Goal: Find specific page/section: Find specific page/section

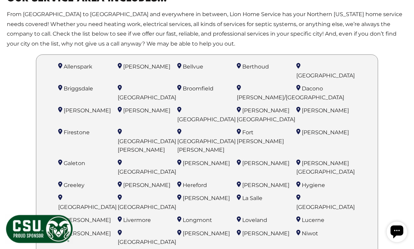
scroll to position [376, 0]
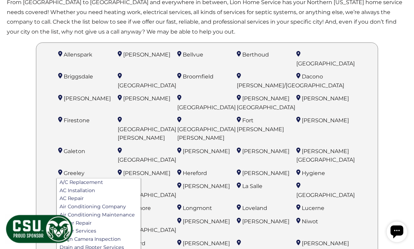
click at [64, 167] on li "Greeley A/C Replacement AC Installation AC Repair Air Conditioning Company Air …" at bounding box center [87, 172] width 59 height 10
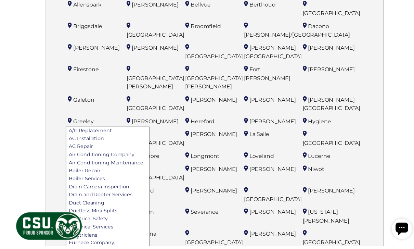
scroll to position [428, 0]
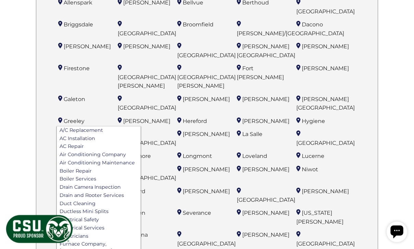
click at [64, 118] on span "Greeley" at bounding box center [74, 121] width 21 height 6
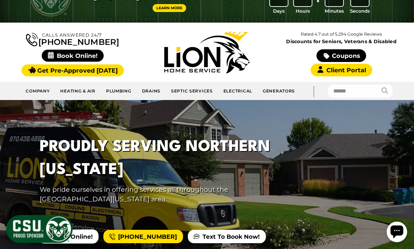
scroll to position [0, 0]
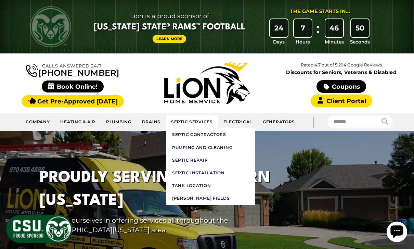
click at [195, 120] on link "Septic Services" at bounding box center [192, 121] width 52 height 13
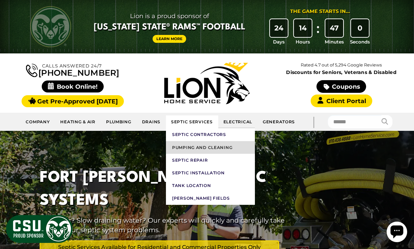
click at [219, 146] on link "Pumping and Cleaning" at bounding box center [210, 147] width 89 height 13
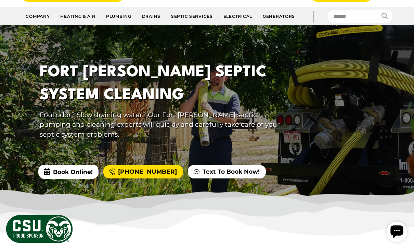
scroll to position [93, 0]
